Goal: Information Seeking & Learning: Find contact information

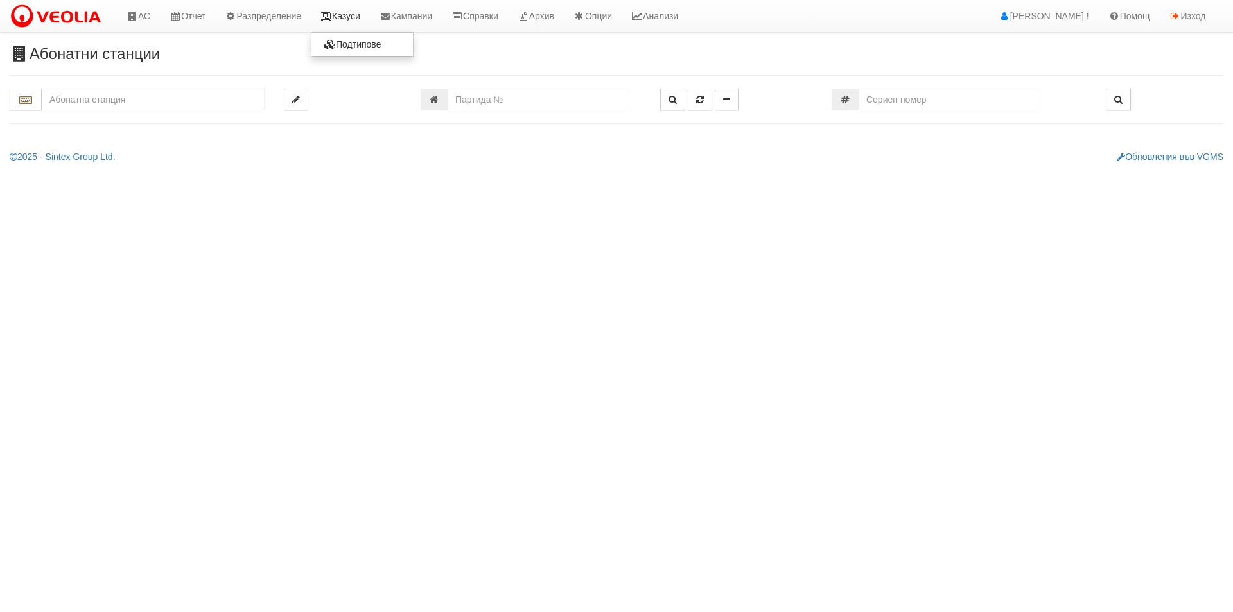
click at [331, 17] on icon at bounding box center [327, 16] width 12 height 9
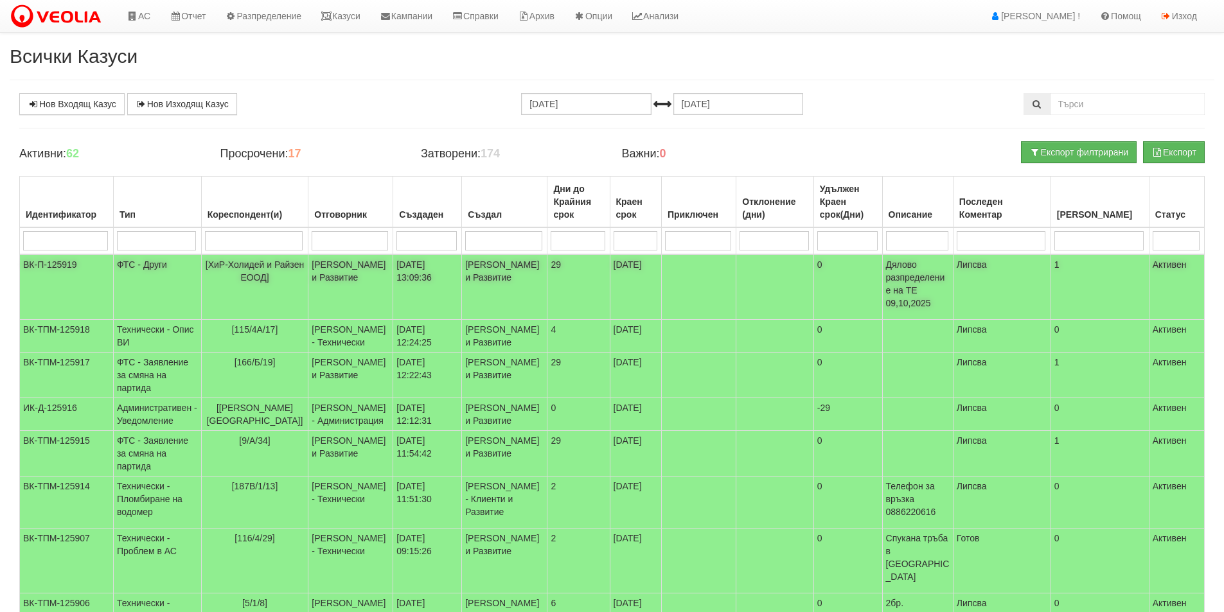
click at [398, 279] on td "09/10/2025 13:09:36" at bounding box center [427, 287] width 69 height 66
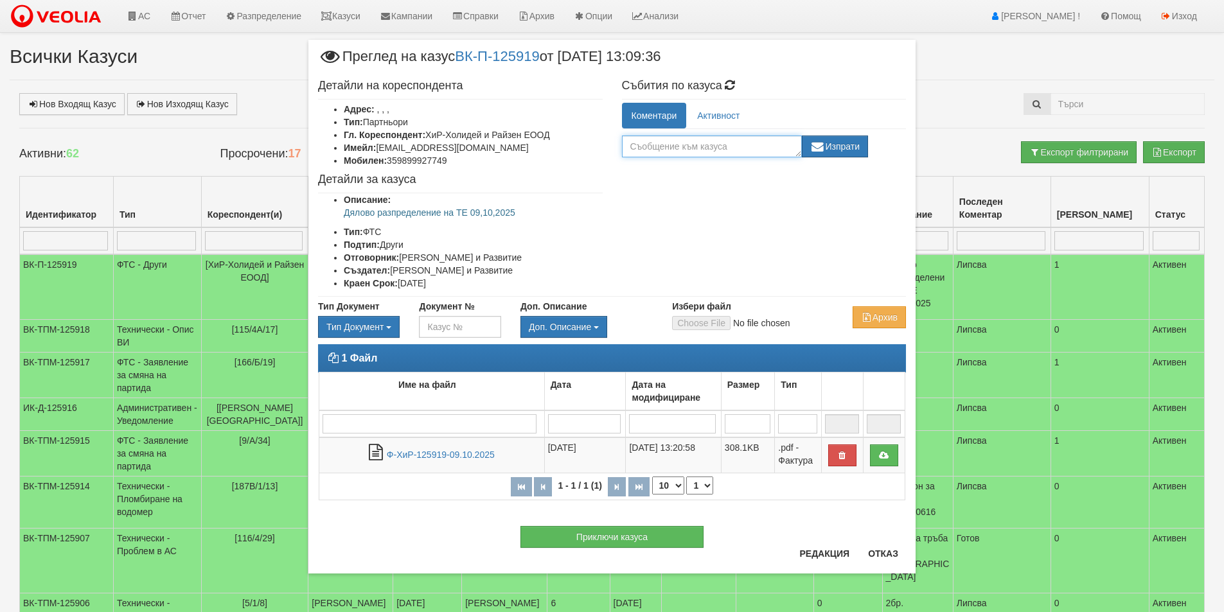
click at [681, 141] on textarea at bounding box center [712, 147] width 180 height 22
click at [891, 549] on button "Отказ" at bounding box center [883, 553] width 46 height 21
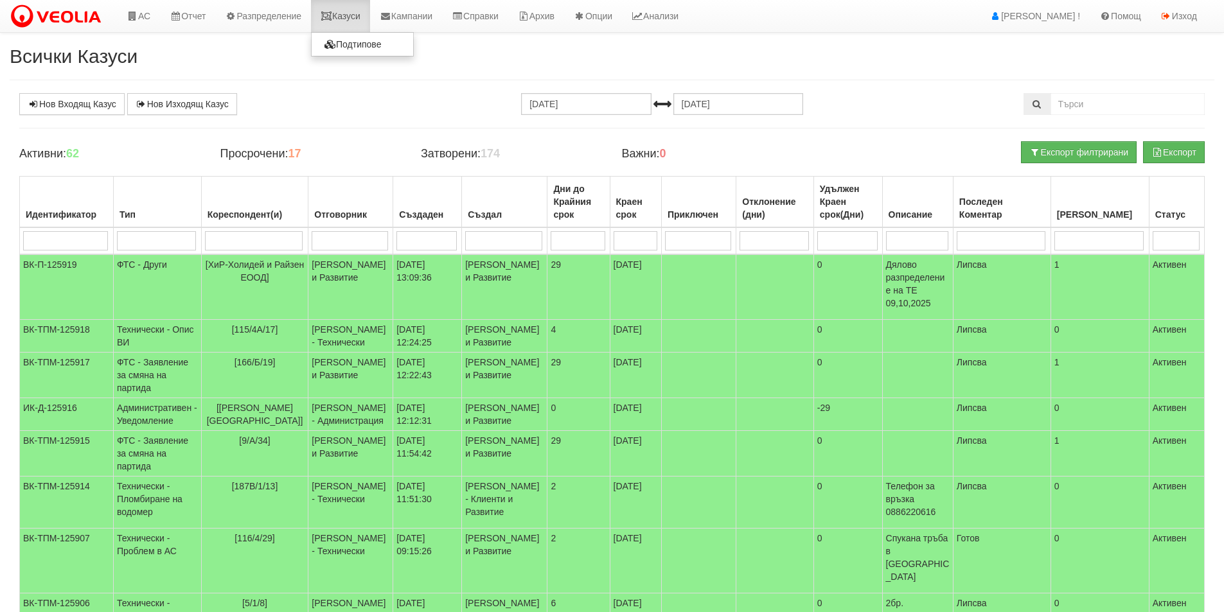
click at [332, 17] on icon at bounding box center [327, 16] width 12 height 9
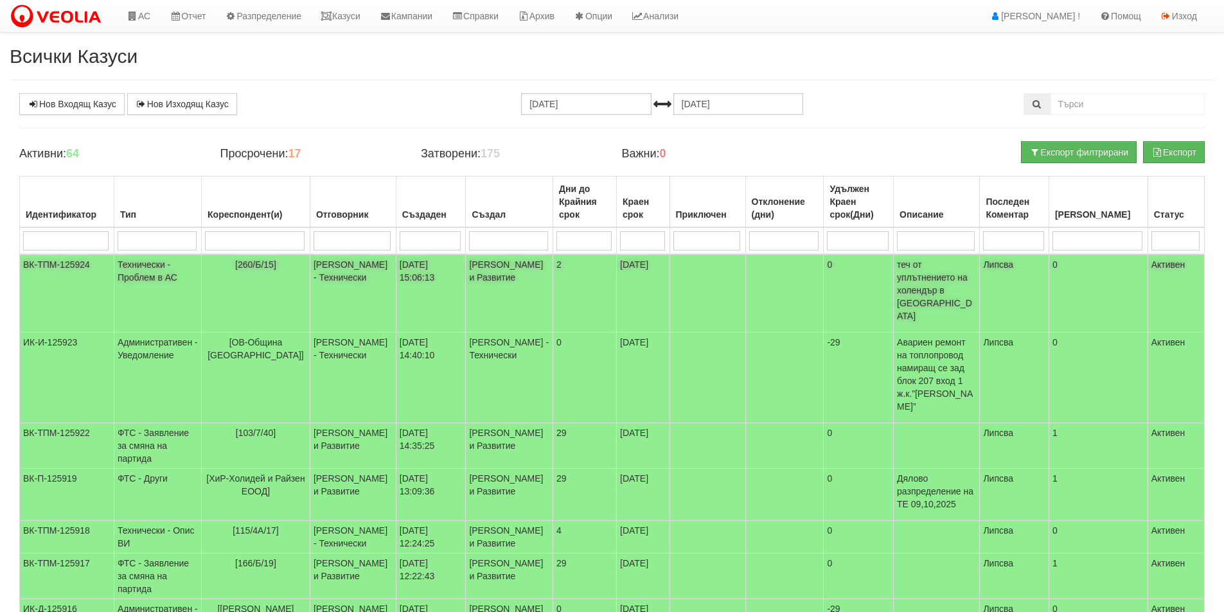
click at [371, 295] on td "[PERSON_NAME] - Технически" at bounding box center [353, 293] width 86 height 78
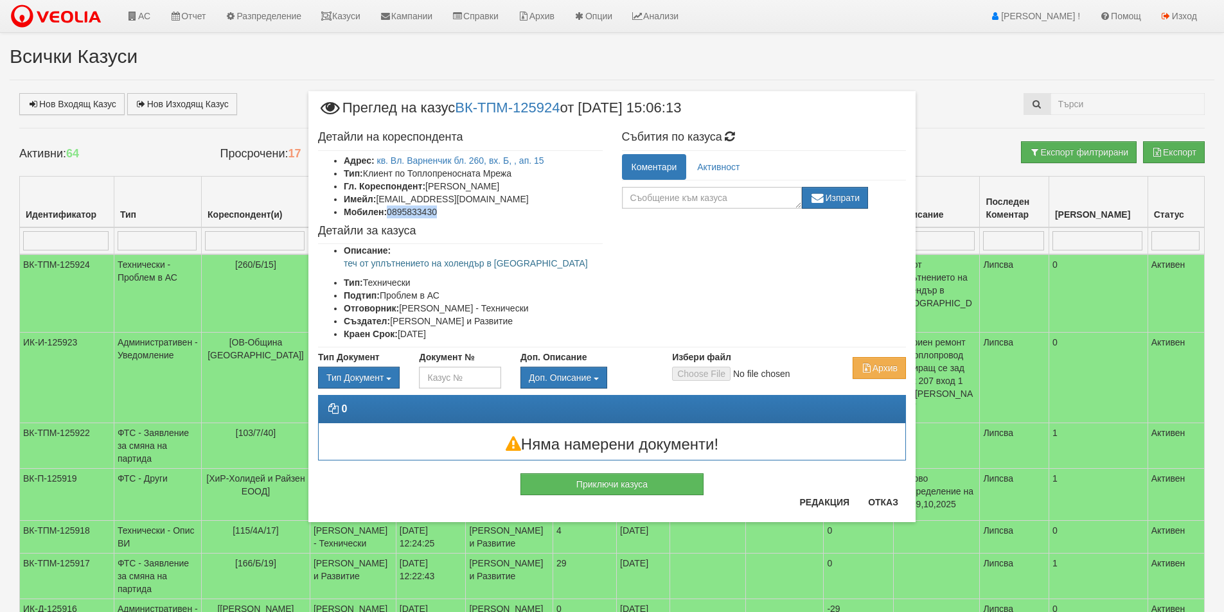
drag, startPoint x: 446, startPoint y: 210, endPoint x: 390, endPoint y: 210, distance: 55.9
click at [390, 210] on li "Мобилен: 0895833430" at bounding box center [473, 212] width 259 height 13
copy li "0895833430"
drag, startPoint x: 520, startPoint y: 261, endPoint x: 340, endPoint y: 265, distance: 179.9
click at [340, 265] on ul "Описание: теч от уплътнението на холендър в АС Тип: Технически Подтип: Проблем …" at bounding box center [460, 292] width 285 height 96
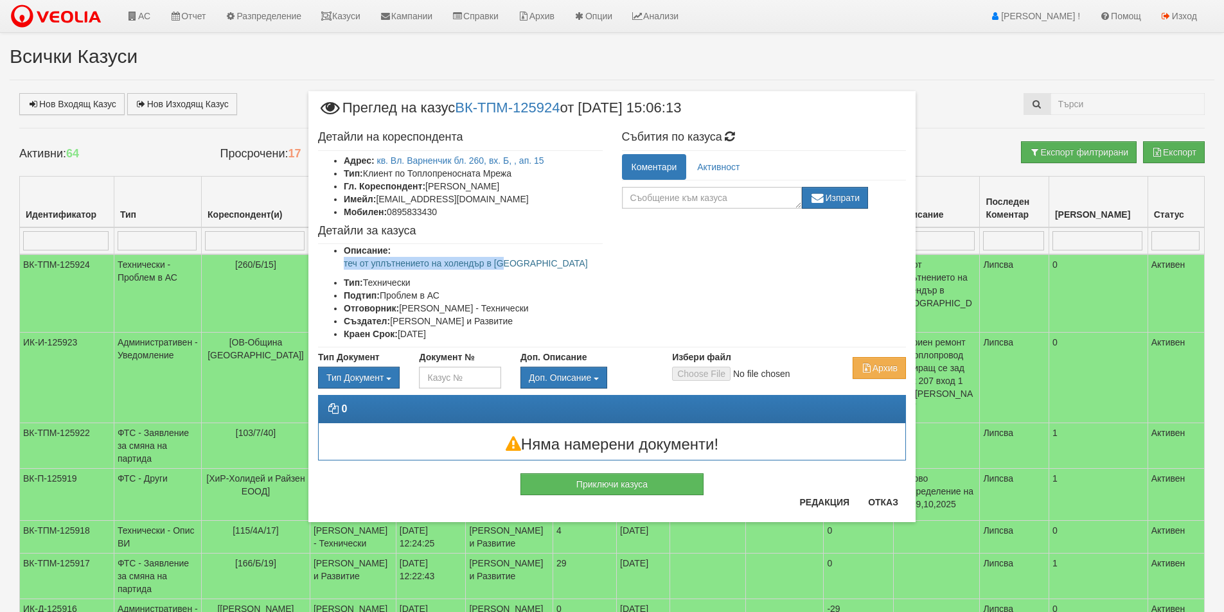
copy p "теч от уплътнението на холендър в АС"
click at [886, 496] on button "Отказ" at bounding box center [883, 502] width 46 height 21
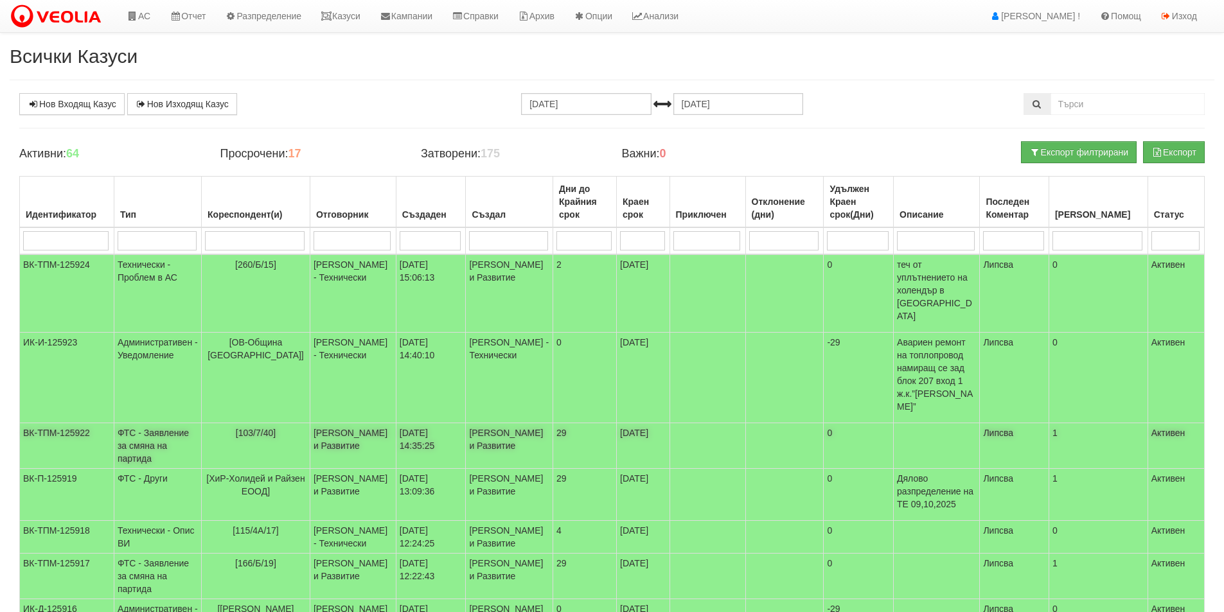
click at [216, 423] on td "[103/7/40]" at bounding box center [256, 446] width 109 height 46
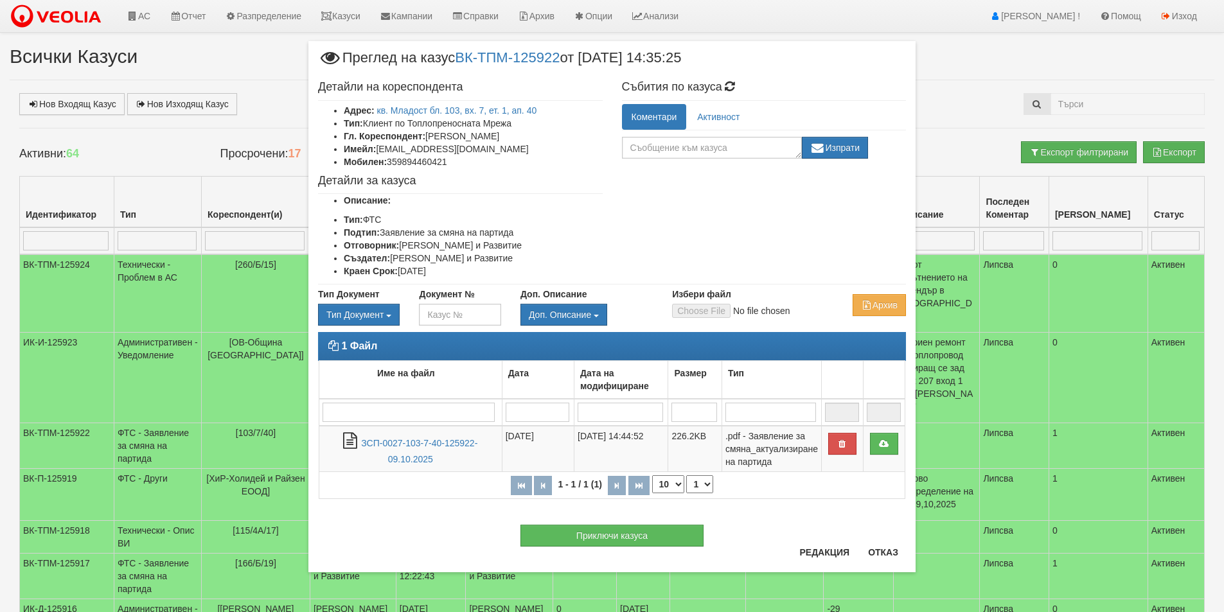
drag, startPoint x: 545, startPoint y: 132, endPoint x: 433, endPoint y: 137, distance: 111.9
click at [432, 137] on li "Гл. Кореспондент: Евгений Иванов Ганев" at bounding box center [473, 136] width 259 height 13
copy li "вгений Иванов Ганев"
drag, startPoint x: 536, startPoint y: 159, endPoint x: 538, endPoint y: 152, distance: 8.1
click at [536, 159] on li "Мобилен: 359894460421" at bounding box center [473, 161] width 259 height 13
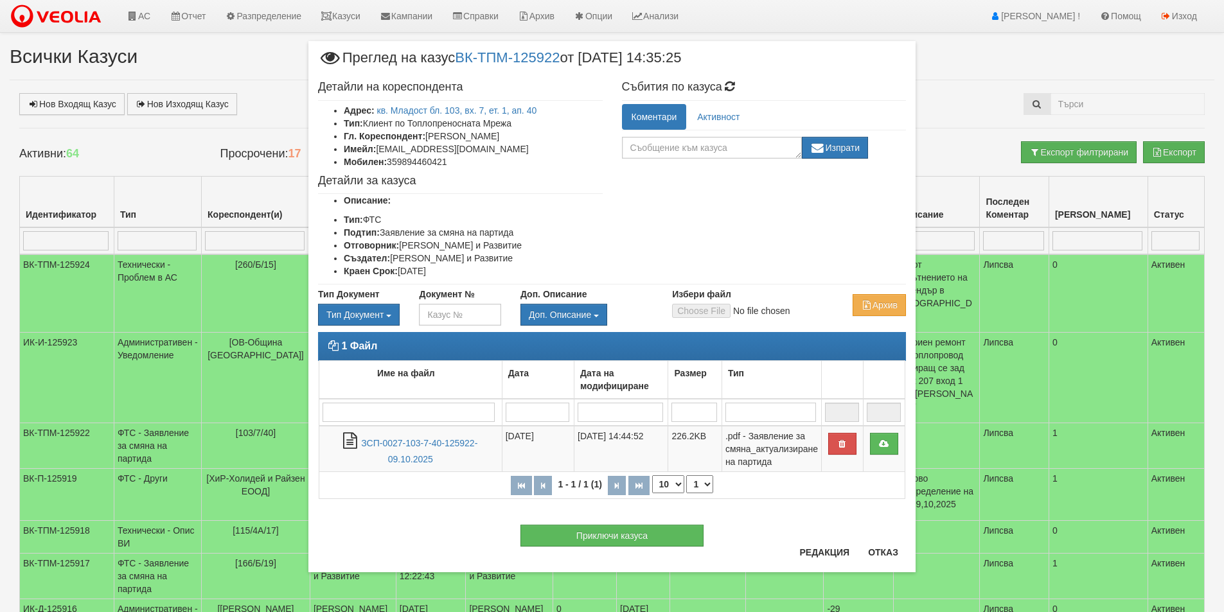
drag, startPoint x: 534, startPoint y: 140, endPoint x: 497, endPoint y: 141, distance: 37.3
click at [497, 141] on li "Гл. Кореспондент: Евгений Иванов Ганев" at bounding box center [473, 136] width 259 height 13
copy li "Ганев"
drag, startPoint x: 470, startPoint y: 150, endPoint x: 381, endPoint y: 152, distance: 89.3
click at [381, 152] on li "Имейл: evgeniy-ganev@abv.bg" at bounding box center [473, 149] width 259 height 13
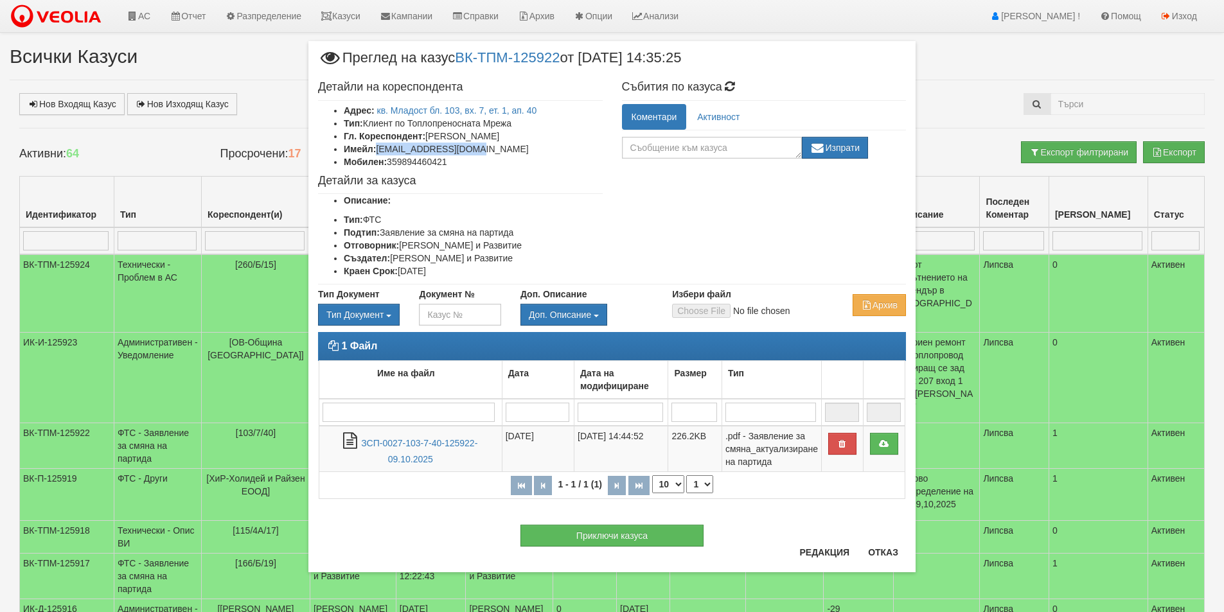
copy li "evgeniy-ganev@abv.bg"
drag, startPoint x: 446, startPoint y: 164, endPoint x: 389, endPoint y: 166, distance: 57.8
click at [389, 166] on li "Мобилен: 359894460421" at bounding box center [473, 161] width 259 height 13
drag, startPoint x: 455, startPoint y: 165, endPoint x: 391, endPoint y: 166, distance: 64.2
click at [391, 166] on li "Мобилен: 359894460421" at bounding box center [473, 161] width 259 height 13
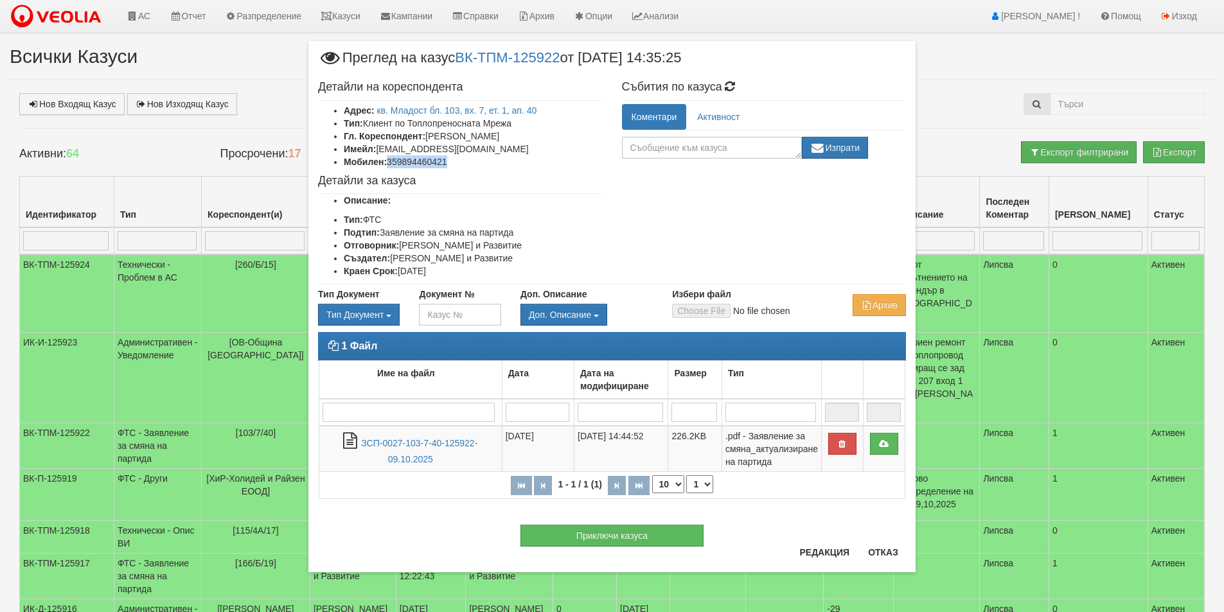
copy li "359894460421"
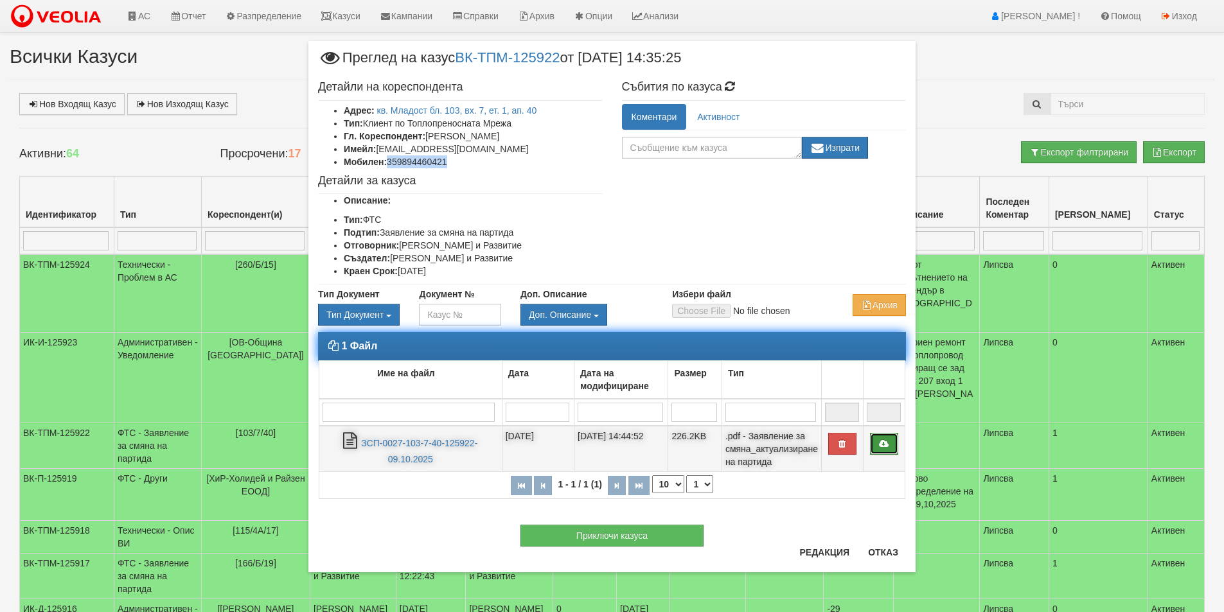
click at [890, 443] on link at bounding box center [884, 444] width 28 height 22
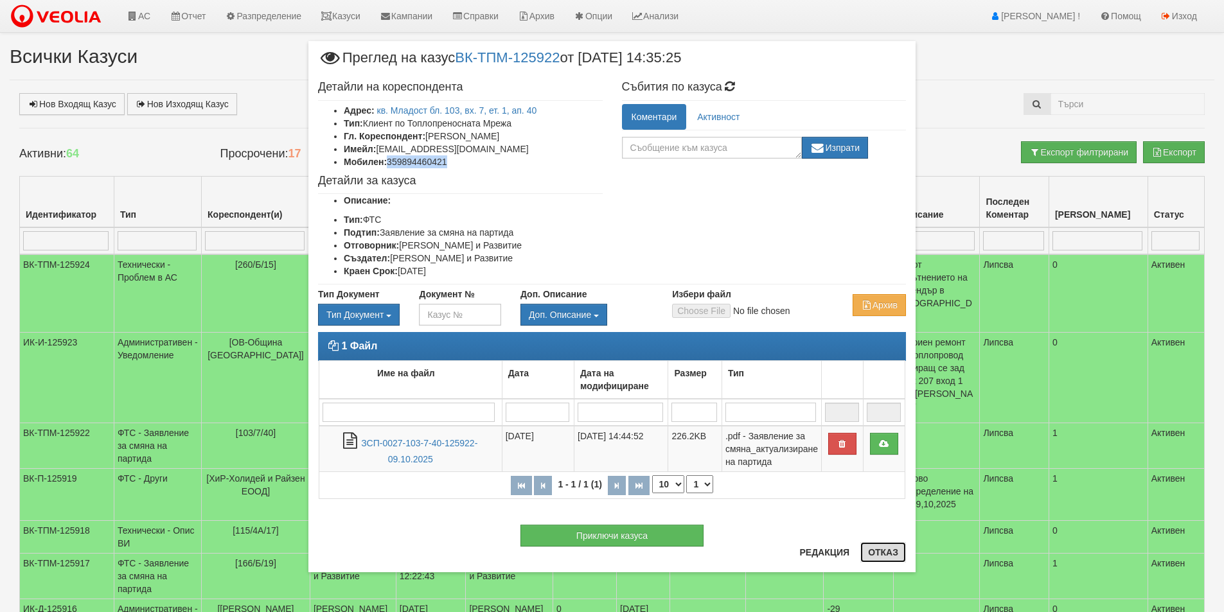
click at [878, 557] on button "Отказ" at bounding box center [883, 552] width 46 height 21
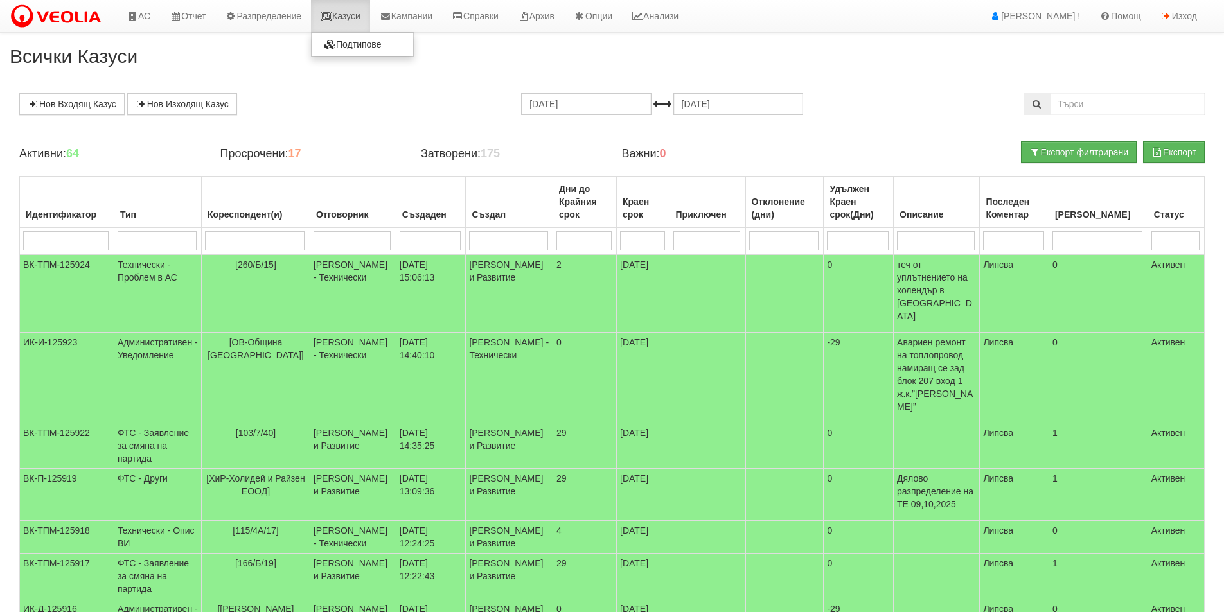
click at [353, 22] on link "Казуси" at bounding box center [340, 16] width 59 height 32
click at [370, 19] on link "Казуси" at bounding box center [340, 16] width 59 height 32
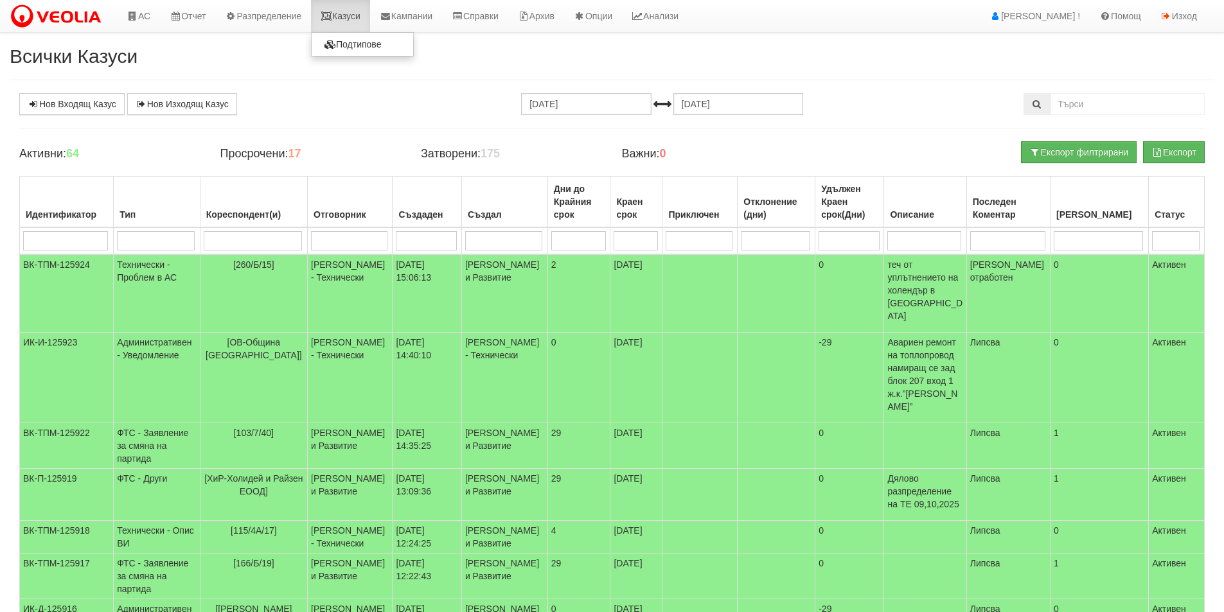
click at [353, 20] on link "Казуси" at bounding box center [340, 16] width 59 height 32
click at [147, 18] on link "АС" at bounding box center [138, 16] width 43 height 32
